Goal: Information Seeking & Learning: Learn about a topic

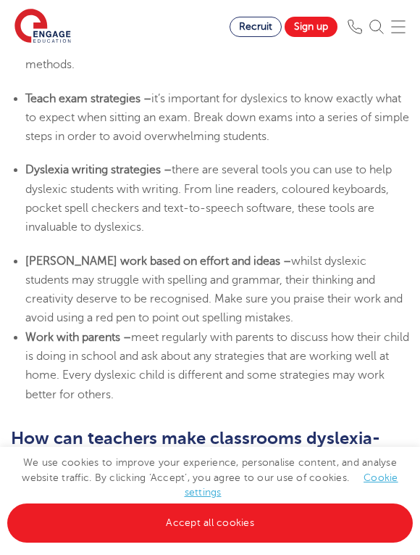
scroll to position [3481, 0]
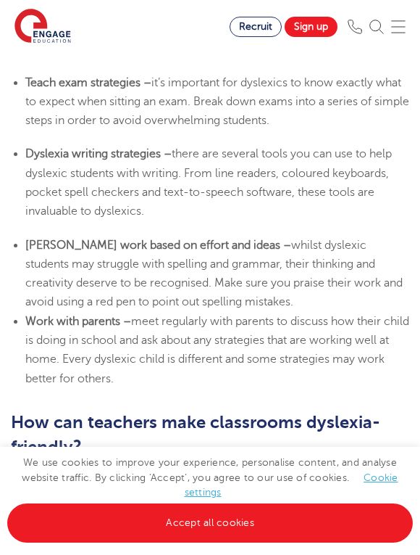
click at [313, 111] on li "Teach exam strategies – it’s important for dyslexics to know exactly what to ex…" at bounding box center [217, 101] width 384 height 57
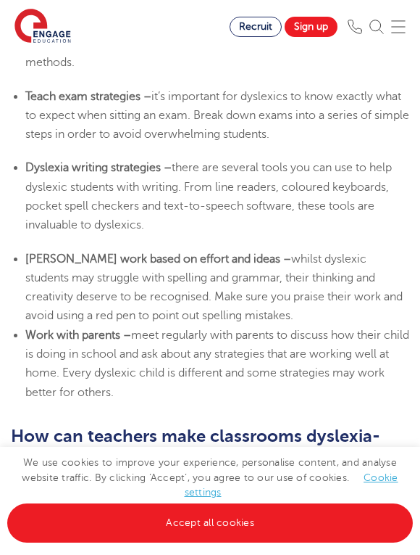
scroll to position [3491, 0]
